Goal: Entertainment & Leisure: Consume media (video, audio)

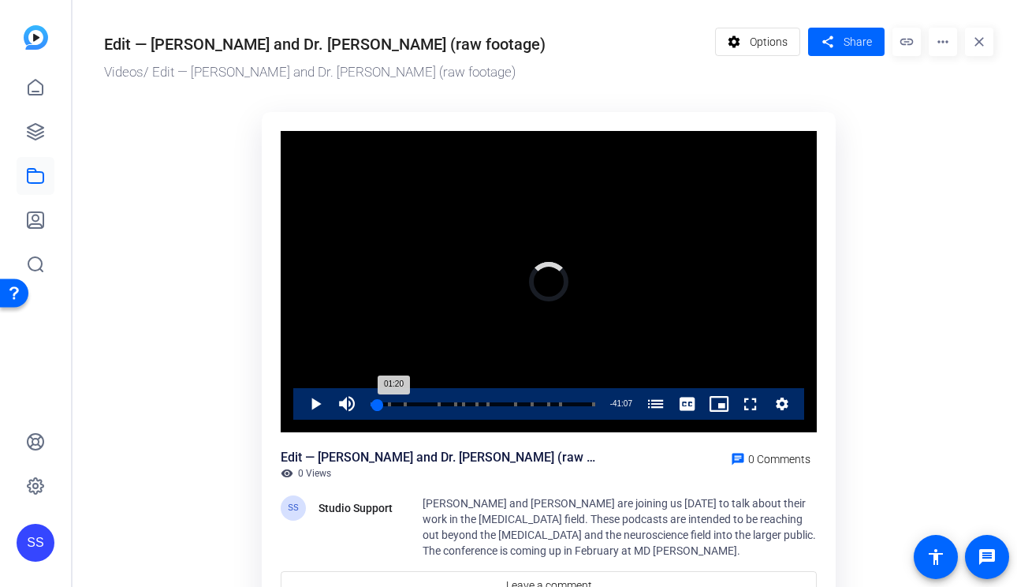
drag, startPoint x: 439, startPoint y: 406, endPoint x: 377, endPoint y: 406, distance: 62.3
click at [377, 406] on div "01:20" at bounding box center [374, 404] width 7 height 4
click at [300, 402] on span "Video Player" at bounding box center [300, 404] width 0 height 32
click at [300, 399] on span "Video Player" at bounding box center [300, 404] width 0 height 32
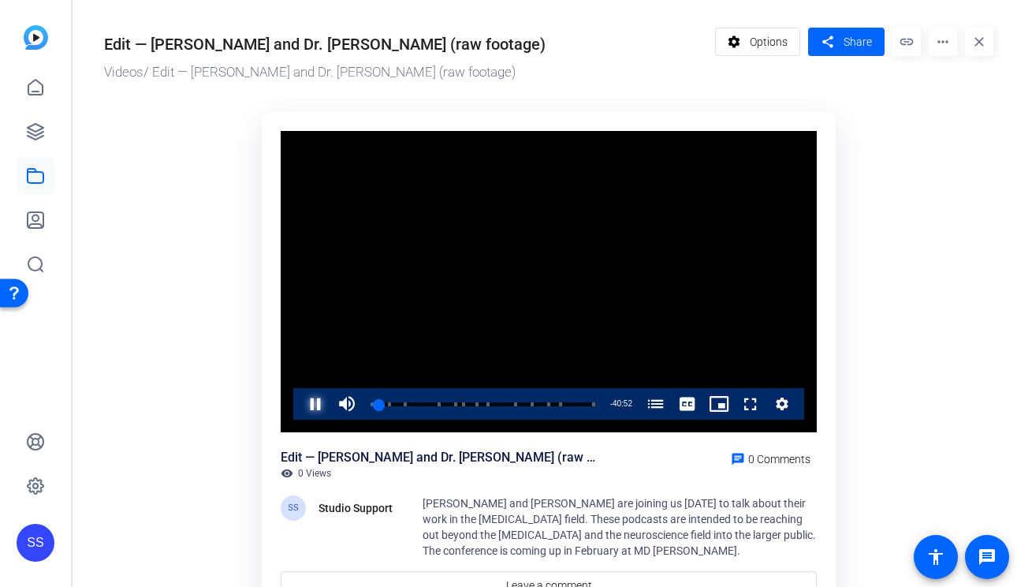
click at [300, 399] on span "Video Player" at bounding box center [300, 404] width 0 height 32
click at [300, 407] on span "Video Player" at bounding box center [300, 404] width 0 height 32
click at [300, 402] on span "Video Player" at bounding box center [300, 404] width 0 height 32
click at [379, 406] on div "01:47" at bounding box center [375, 404] width 9 height 4
click at [300, 404] on span "Video Player" at bounding box center [300, 404] width 0 height 32
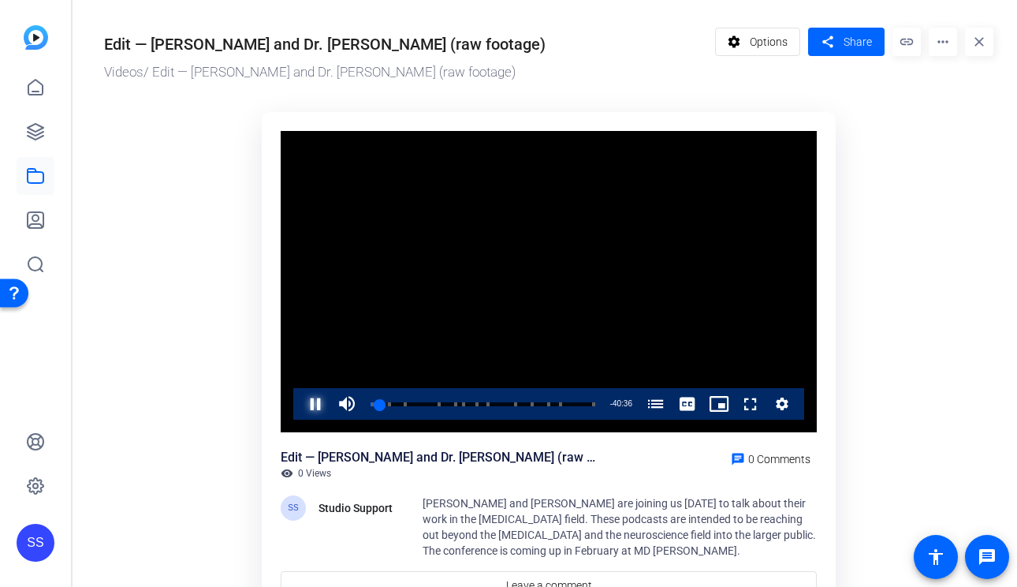
click at [300, 408] on span "Video Player" at bounding box center [300, 404] width 0 height 32
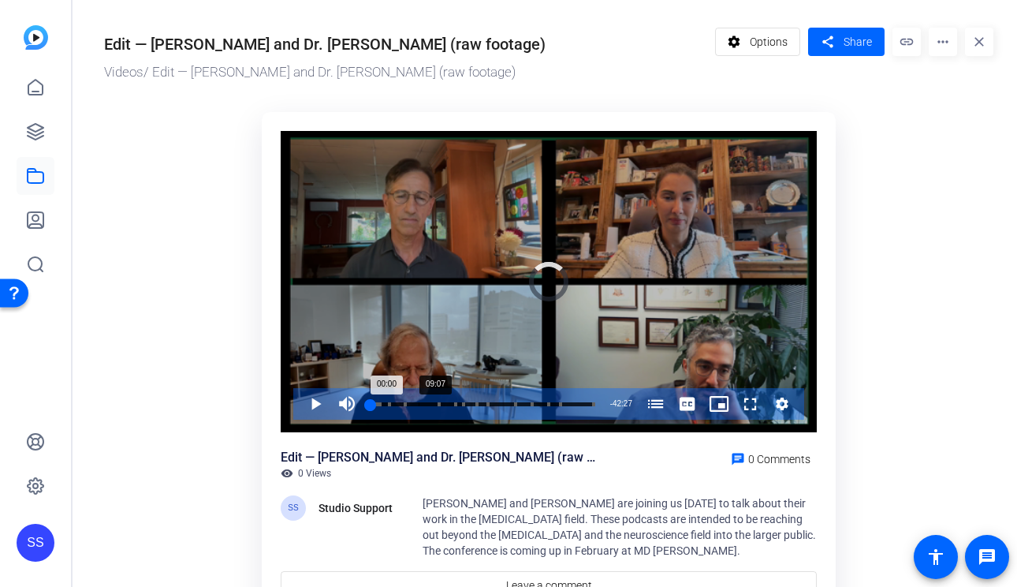
click at [419, 400] on div "Loaded : 0.44% 09:07 00:00 [PERSON_NAME] and [PERSON_NAME] on the [MEDICAL_DATA…" at bounding box center [483, 404] width 240 height 32
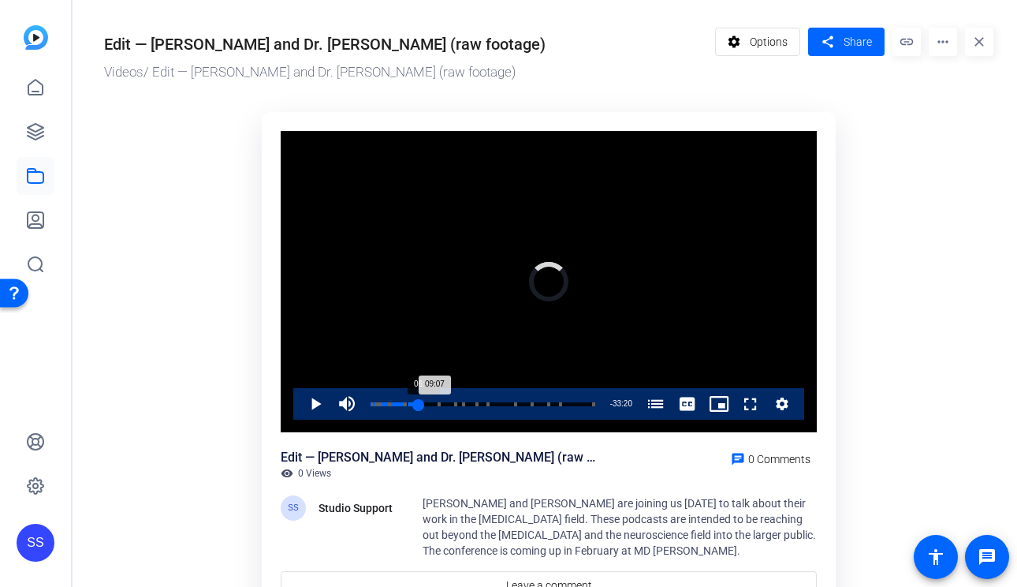
drag, startPoint x: 419, startPoint y: 400, endPoint x: 407, endPoint y: 400, distance: 11.9
click at [407, 400] on div "Loaded : 0.00% 06:52 09:07 [PERSON_NAME] and [PERSON_NAME] on the [MEDICAL_DATA…" at bounding box center [483, 404] width 240 height 32
click at [400, 402] on div "06:52" at bounding box center [389, 404] width 36 height 4
click at [399, 402] on div "05:40" at bounding box center [386, 404] width 30 height 4
click at [300, 400] on span "Video Player" at bounding box center [300, 404] width 0 height 32
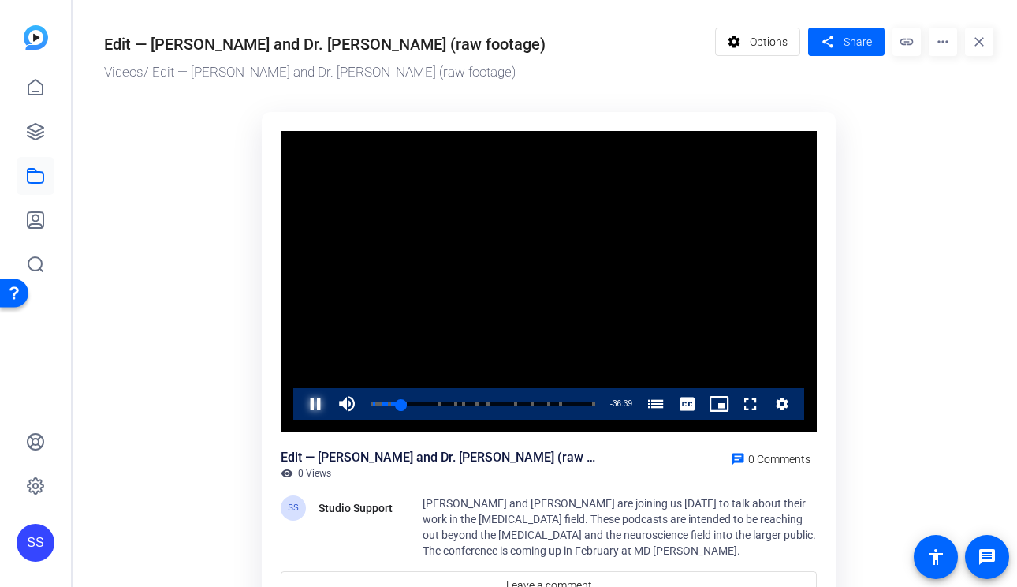
click at [300, 404] on span "Video Player" at bounding box center [300, 404] width 0 height 32
